Goal: Browse casually

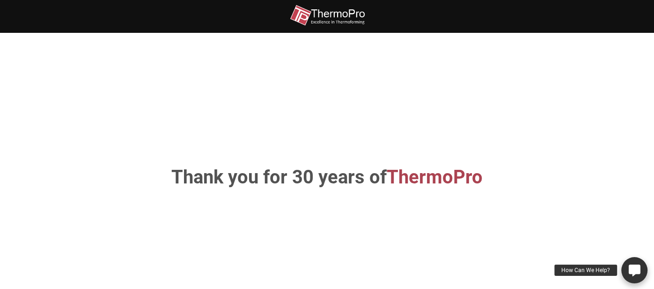
click at [589, 272] on div "How Can We Help?" at bounding box center [586, 269] width 63 height 11
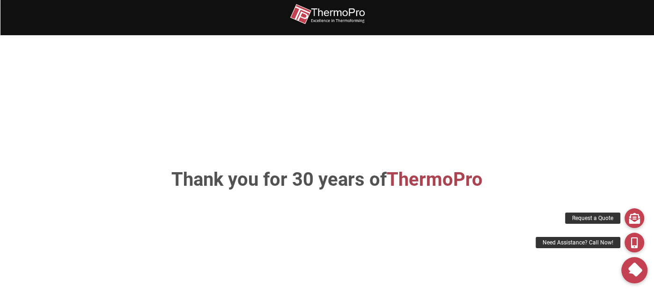
click at [329, 13] on img at bounding box center [327, 14] width 75 height 21
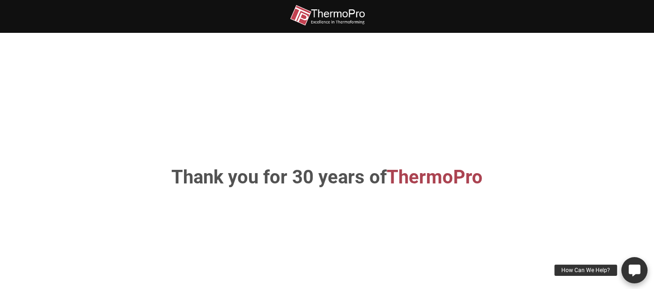
click at [633, 267] on icon at bounding box center [635, 270] width 12 height 12
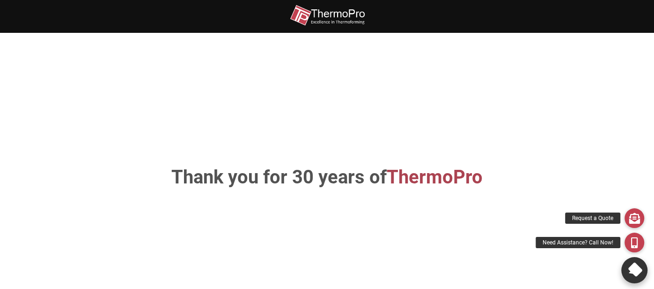
click at [633, 271] on icon at bounding box center [634, 269] width 16 height 16
